Goal: Find specific page/section

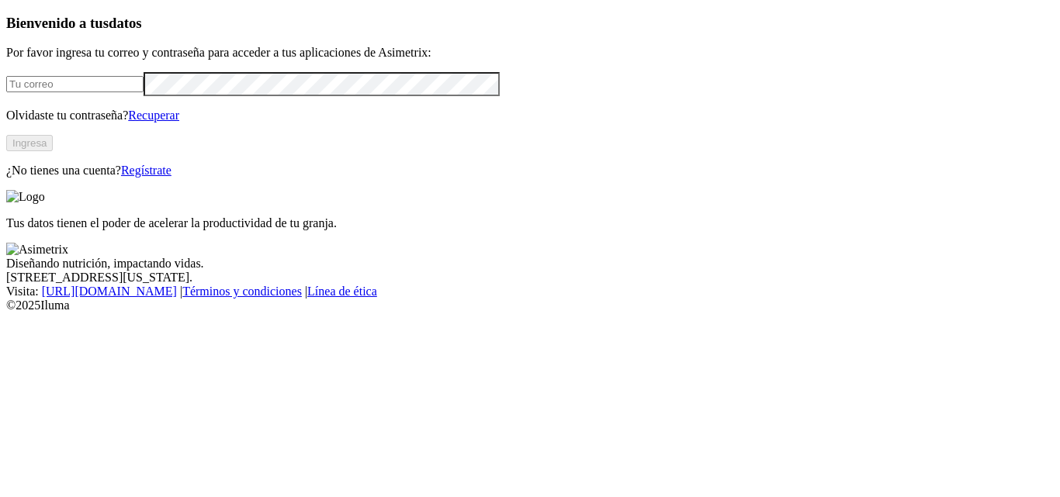
type input "[EMAIL_ADDRESS][DOMAIN_NAME]"
click at [53, 151] on button "Ingresa" at bounding box center [29, 143] width 47 height 16
